Goal: Task Accomplishment & Management: Complete application form

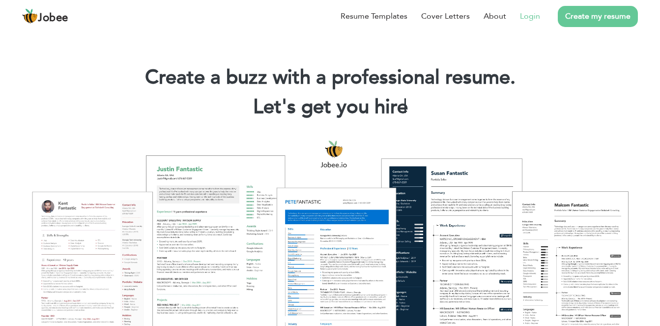
click at [531, 18] on link "Login" at bounding box center [530, 16] width 20 height 12
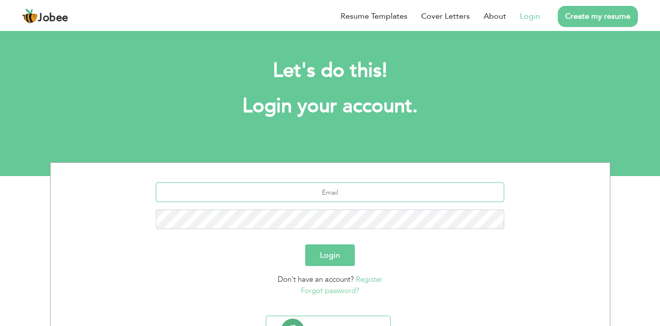
click at [374, 196] on input "text" at bounding box center [330, 192] width 349 height 20
click at [105, 171] on section "Login Don't have an account? Register Forgot password?" at bounding box center [330, 237] width 545 height 149
click at [270, 192] on input "text" at bounding box center [330, 192] width 349 height 20
type input "[EMAIL_ADDRESS][DOMAIN_NAME]"
click at [341, 256] on button "Login" at bounding box center [330, 255] width 50 height 22
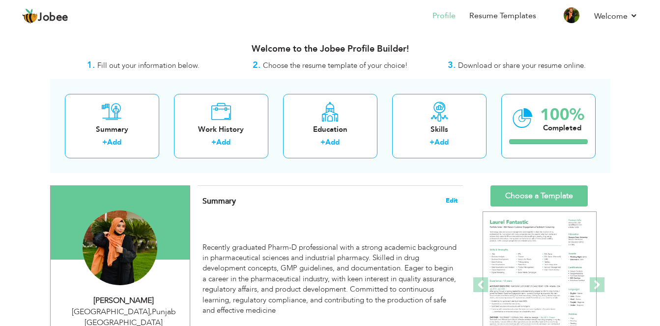
click at [454, 198] on span "Edit" at bounding box center [452, 200] width 12 height 7
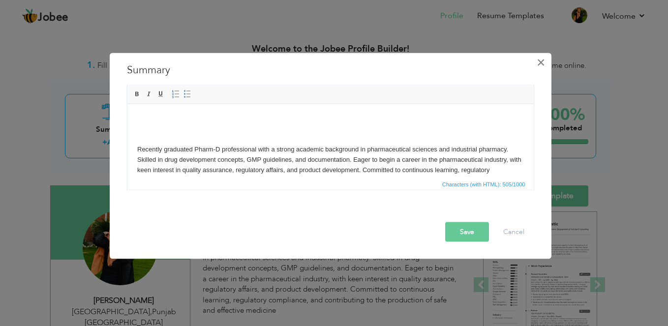
click at [539, 63] on span "×" at bounding box center [540, 62] width 8 height 18
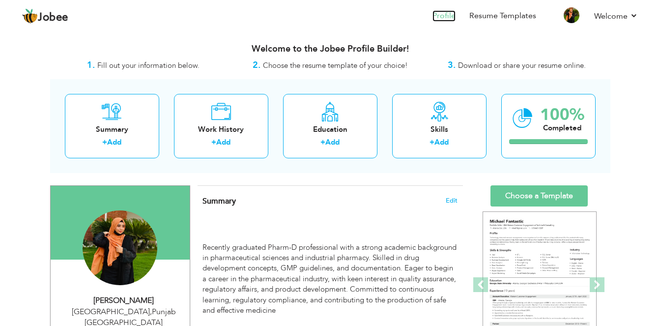
click at [448, 11] on link "Profile" at bounding box center [444, 15] width 23 height 11
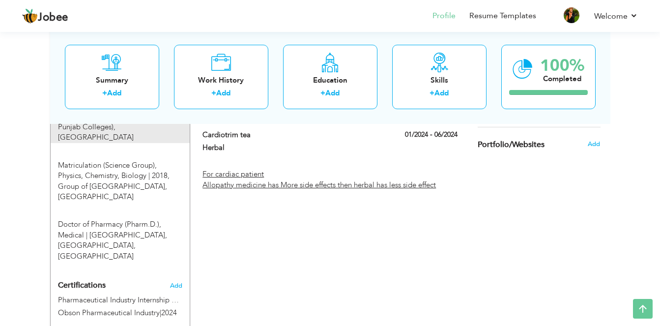
scroll to position [488, 0]
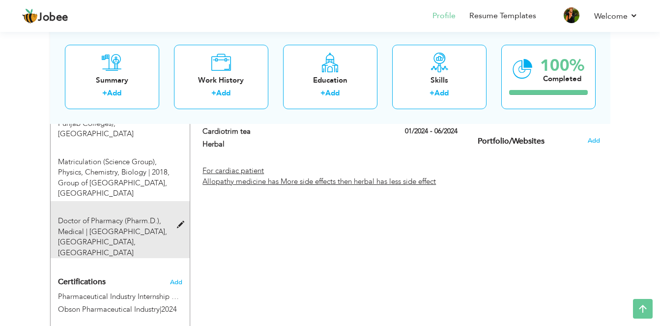
click at [178, 221] on span at bounding box center [183, 224] width 12 height 7
type input "Doctor of Pharmacy (Pharm.D.)"
type input "Medical"
type input "[GEOGRAPHIC_DATA], [GEOGRAPHIC_DATA]"
radio input "true"
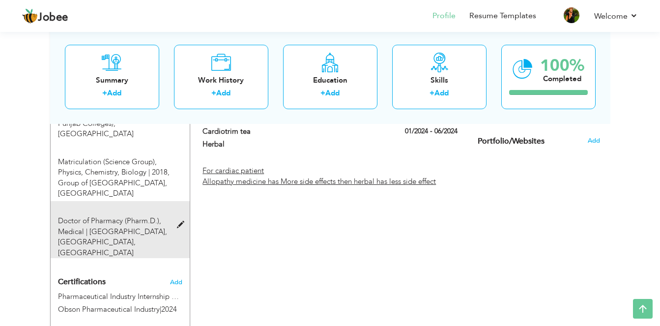
type input "[GEOGRAPHIC_DATA]"
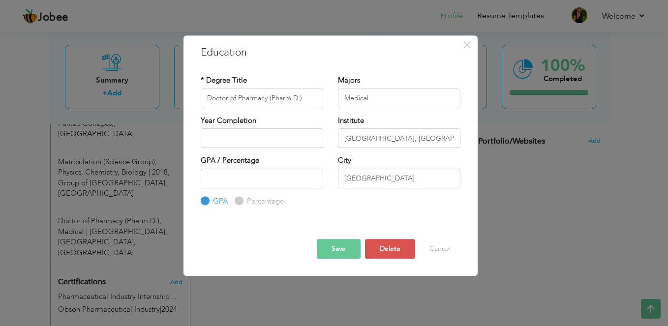
click at [179, 195] on div "× Education * Degree Title Doctor of Pharmacy (Pharm.D.) Majors Medical Year Co…" at bounding box center [334, 163] width 668 height 326
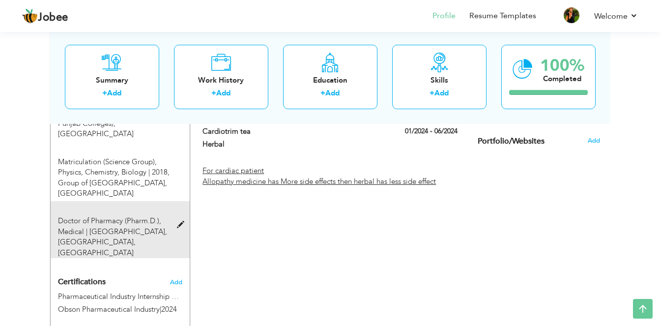
click at [183, 221] on span at bounding box center [183, 224] width 12 height 7
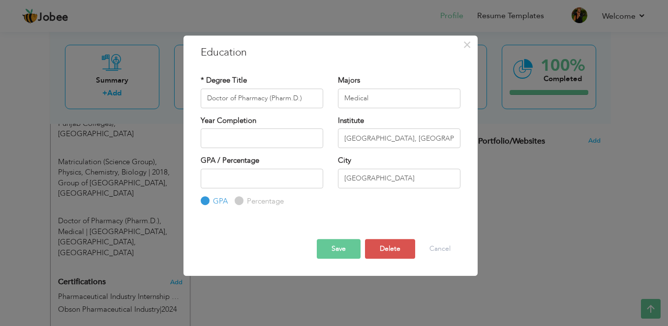
click at [365, 211] on div "* Degree Title Doctor of Pharmacy (Pharm.D.) Majors Medical Year Completion Ins…" at bounding box center [330, 141] width 274 height 147
click at [264, 182] on input "number" at bounding box center [262, 179] width 122 height 20
type input "2.7"
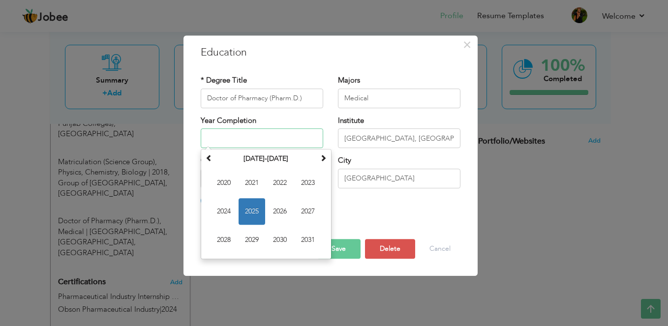
type input "2025"
click at [268, 135] on input "2025" at bounding box center [262, 138] width 122 height 20
click at [251, 205] on span "2025" at bounding box center [251, 211] width 27 height 27
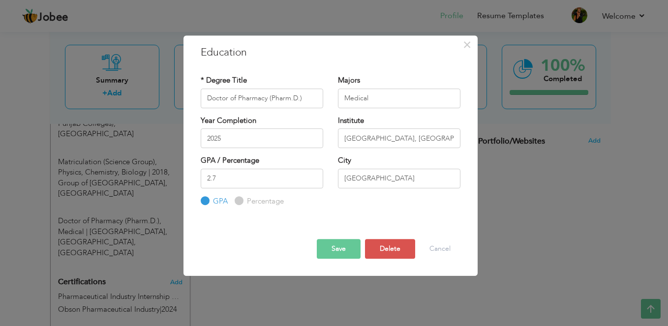
click at [343, 246] on button "Save" at bounding box center [339, 249] width 44 height 20
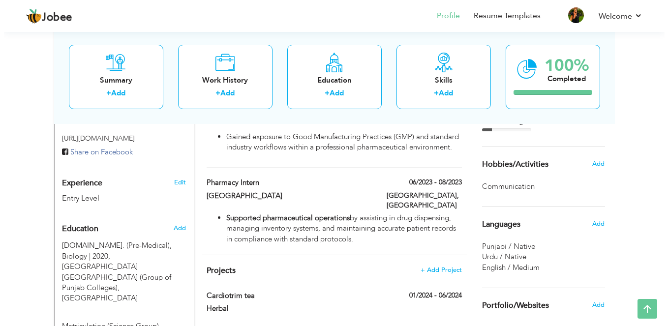
scroll to position [324, 0]
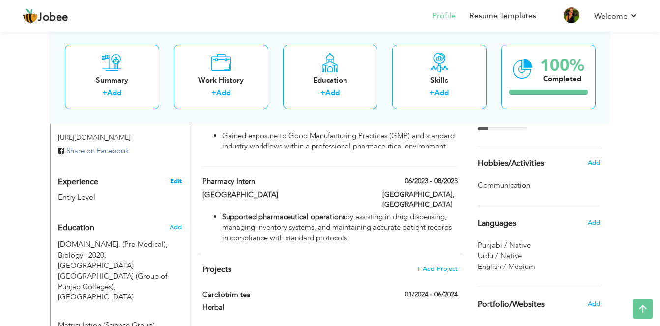
click at [174, 177] on link "Edit" at bounding box center [176, 181] width 12 height 9
type input "Zainab"
type input "Sharafat"
type input "03207305216"
select select "number:166"
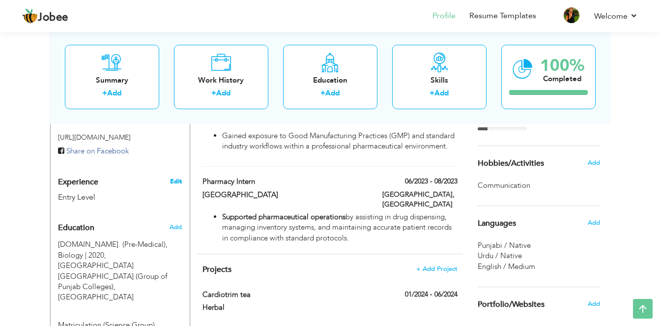
type input "[GEOGRAPHIC_DATA]"
select select "number:1"
type input "Pharmacist"
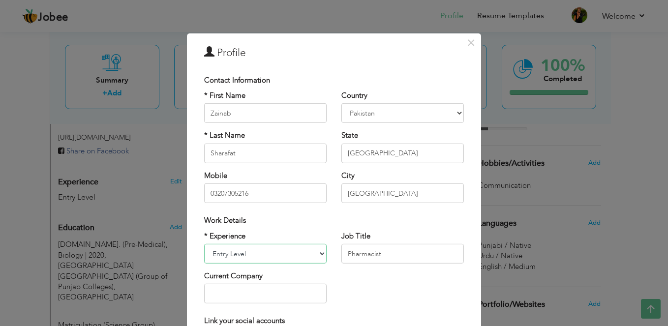
click at [319, 255] on select "Entry Level Less than 1 Year 1 Year 2 Years 3 Years 4 Years 5 Years 6 Years 7 Y…" at bounding box center [265, 254] width 122 height 20
click at [467, 42] on span "×" at bounding box center [471, 42] width 8 height 18
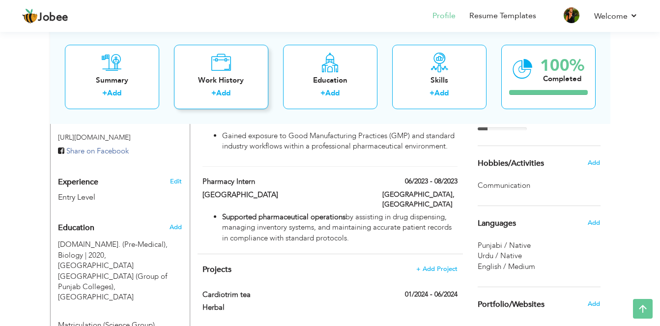
click at [241, 100] on div "+ Add" at bounding box center [221, 94] width 79 height 13
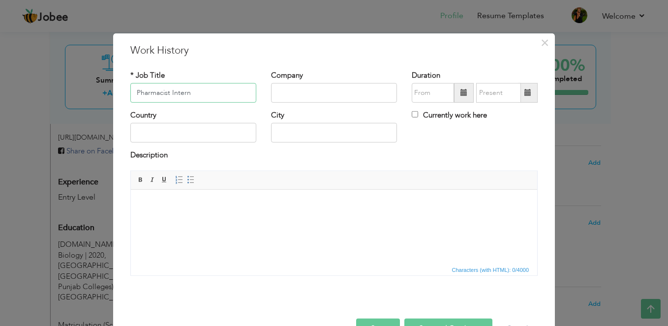
type input "Pharmacist Intern"
click at [296, 90] on input "text" at bounding box center [334, 93] width 126 height 20
drag, startPoint x: 327, startPoint y: 40, endPoint x: 291, endPoint y: 91, distance: 63.4
click at [291, 91] on div "× Work History * Job Title Pharmacist Intern Company Duration Currently work he…" at bounding box center [333, 194] width 441 height 322
click at [291, 91] on input "text" at bounding box center [334, 93] width 126 height 20
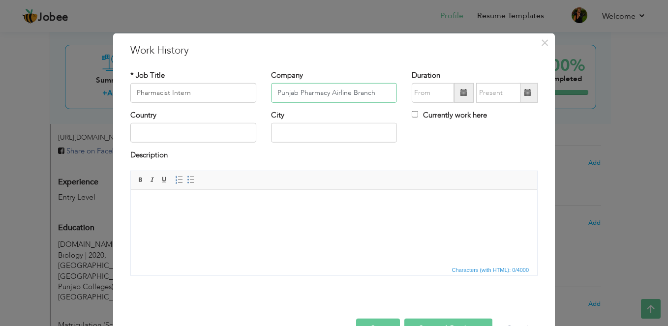
type input "Punjab Pharmacy Airline Branch"
click at [419, 86] on input "08/2025" at bounding box center [432, 93] width 42 height 20
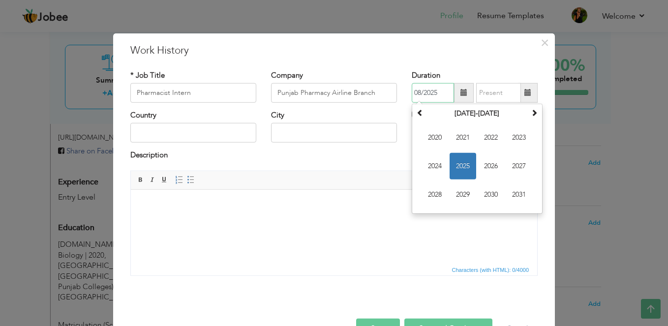
click at [455, 163] on span "2025" at bounding box center [462, 166] width 27 height 27
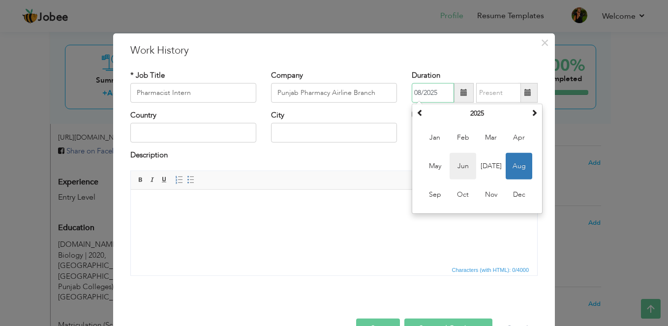
click at [465, 168] on span "Jun" at bounding box center [462, 166] width 27 height 27
type input "06/2025"
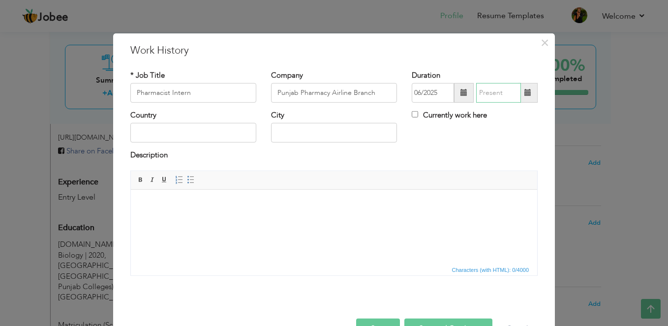
type input "08/2025"
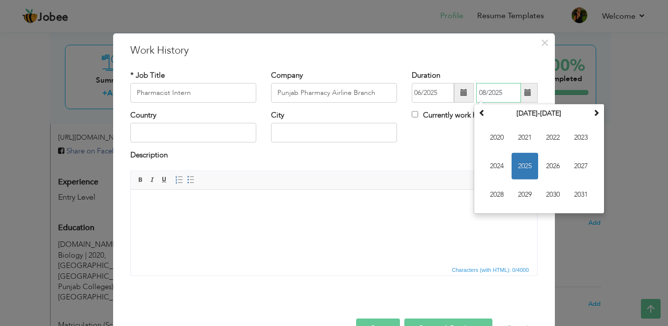
click at [494, 95] on input "08/2025" at bounding box center [498, 93] width 45 height 20
click at [518, 165] on span "2025" at bounding box center [524, 166] width 27 height 27
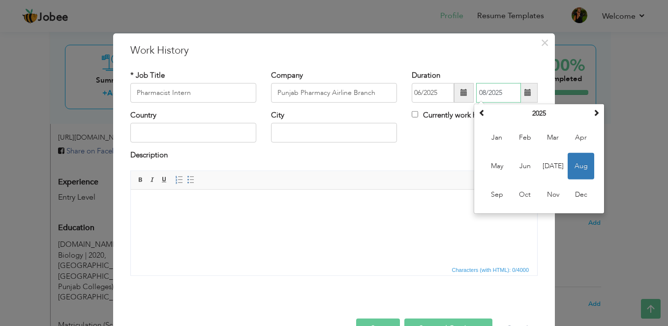
click at [575, 166] on span "Aug" at bounding box center [580, 166] width 27 height 27
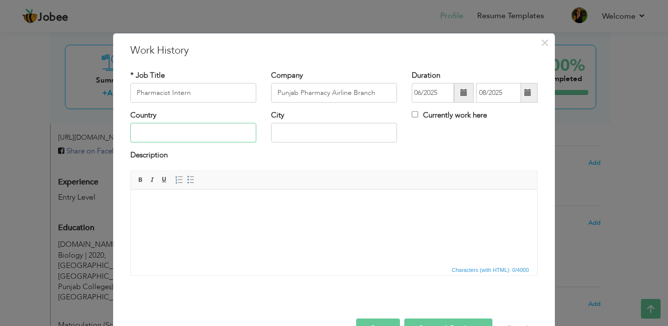
click at [200, 138] on input "text" at bounding box center [193, 133] width 126 height 20
type input "United States"
click at [300, 126] on input "text" at bounding box center [334, 133] width 126 height 20
type input "[GEOGRAPHIC_DATA]"
click at [260, 215] on html at bounding box center [334, 204] width 406 height 30
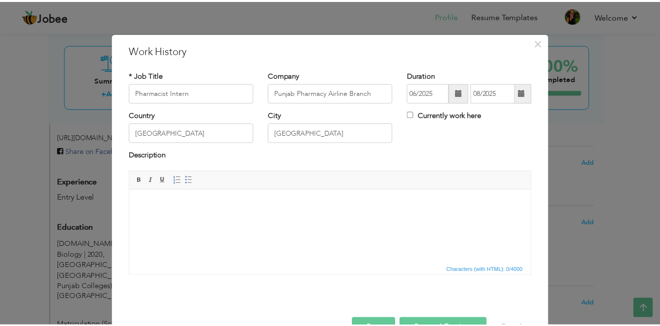
scroll to position [29, 0]
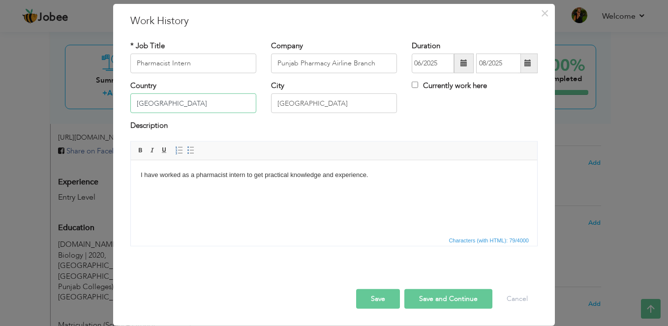
click at [213, 101] on input "United States" at bounding box center [193, 103] width 126 height 20
type input "U"
type input "[GEOGRAPHIC_DATA]"
click at [344, 190] on html "I have worked as a pharmacist intern to get practical knowledge and experience." at bounding box center [334, 175] width 406 height 30
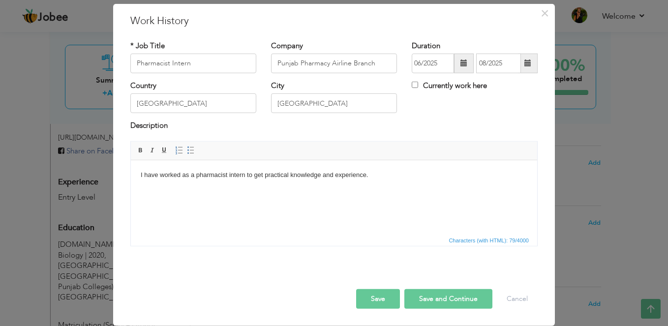
click at [376, 295] on button "Save" at bounding box center [378, 299] width 44 height 20
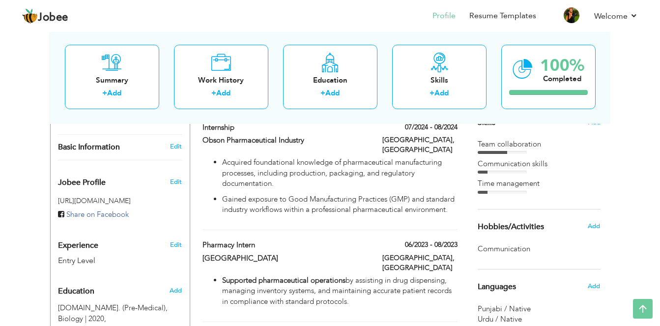
scroll to position [0, 0]
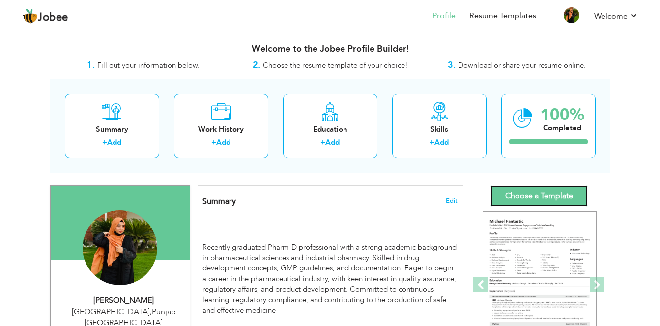
click at [539, 196] on link "Choose a Template" at bounding box center [539, 195] width 97 height 21
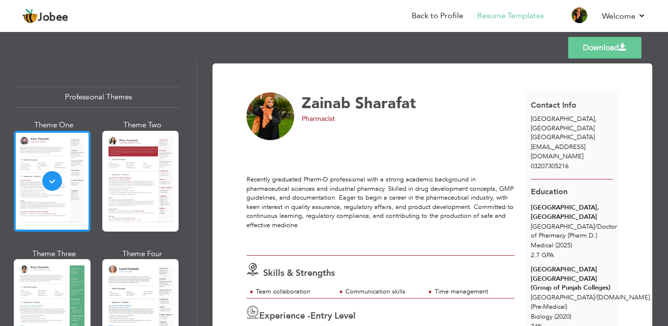
click at [622, 50] on span at bounding box center [622, 47] width 8 height 8
